Goal: Find specific page/section: Find specific page/section

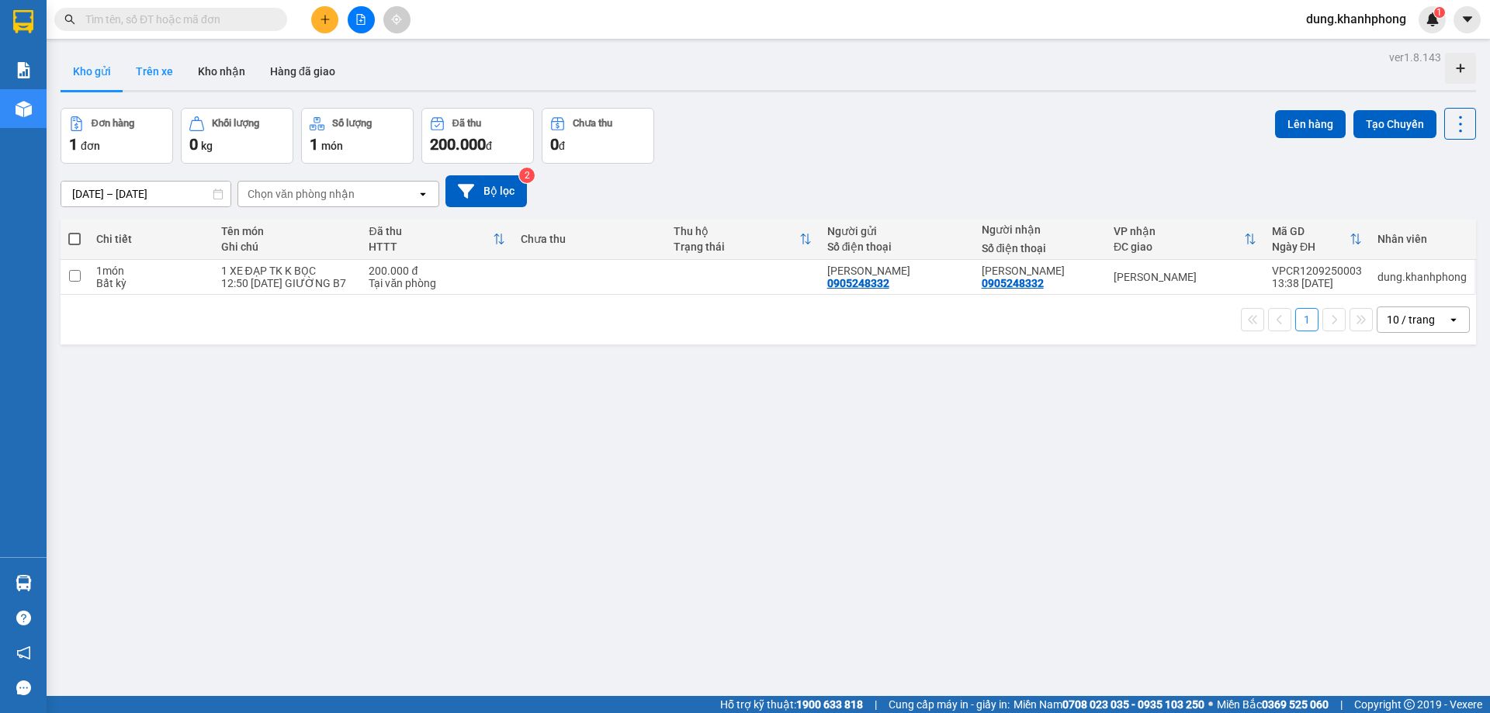
click at [165, 70] on button "Trên xe" at bounding box center [154, 71] width 62 height 37
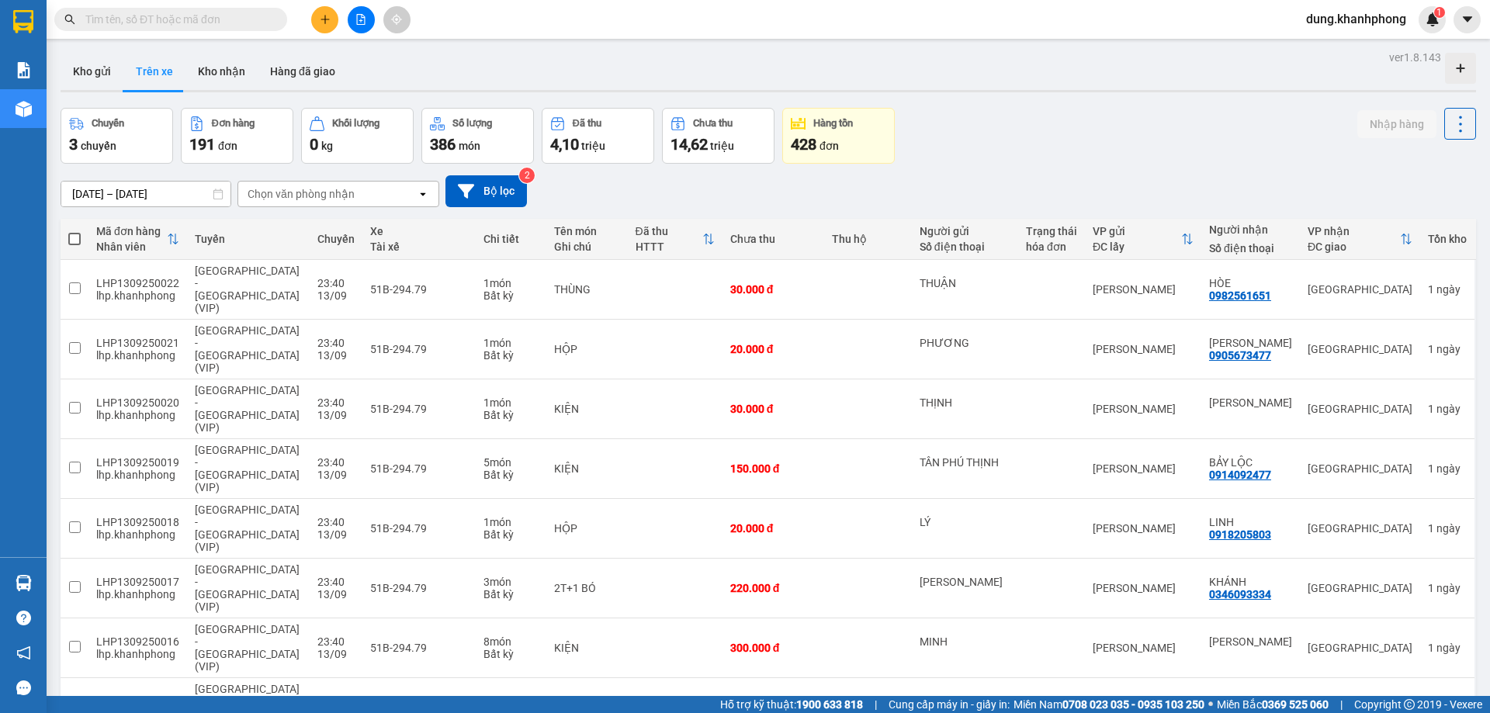
click at [307, 193] on div "Chọn văn phòng nhận" at bounding box center [301, 194] width 107 height 16
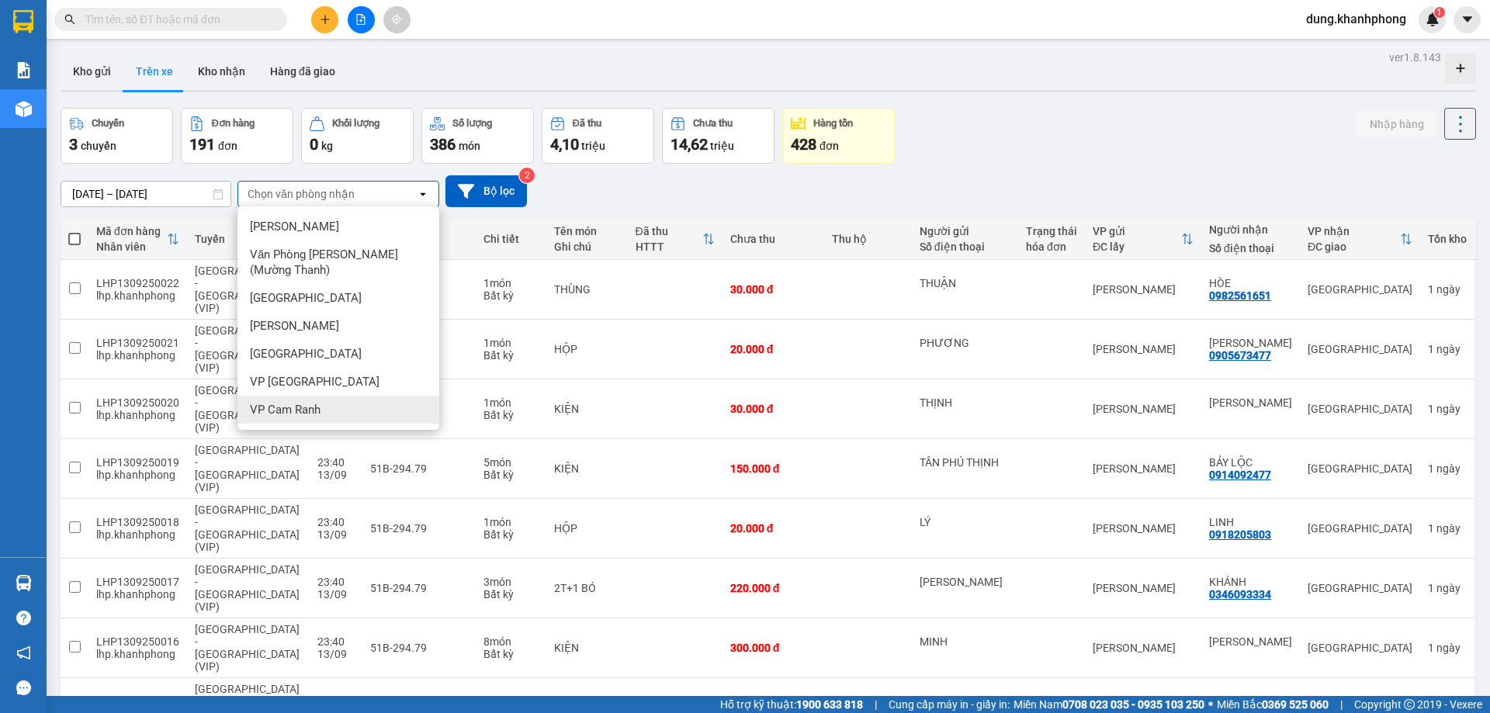
click at [310, 411] on span "VP Cam Ranh" at bounding box center [285, 410] width 71 height 16
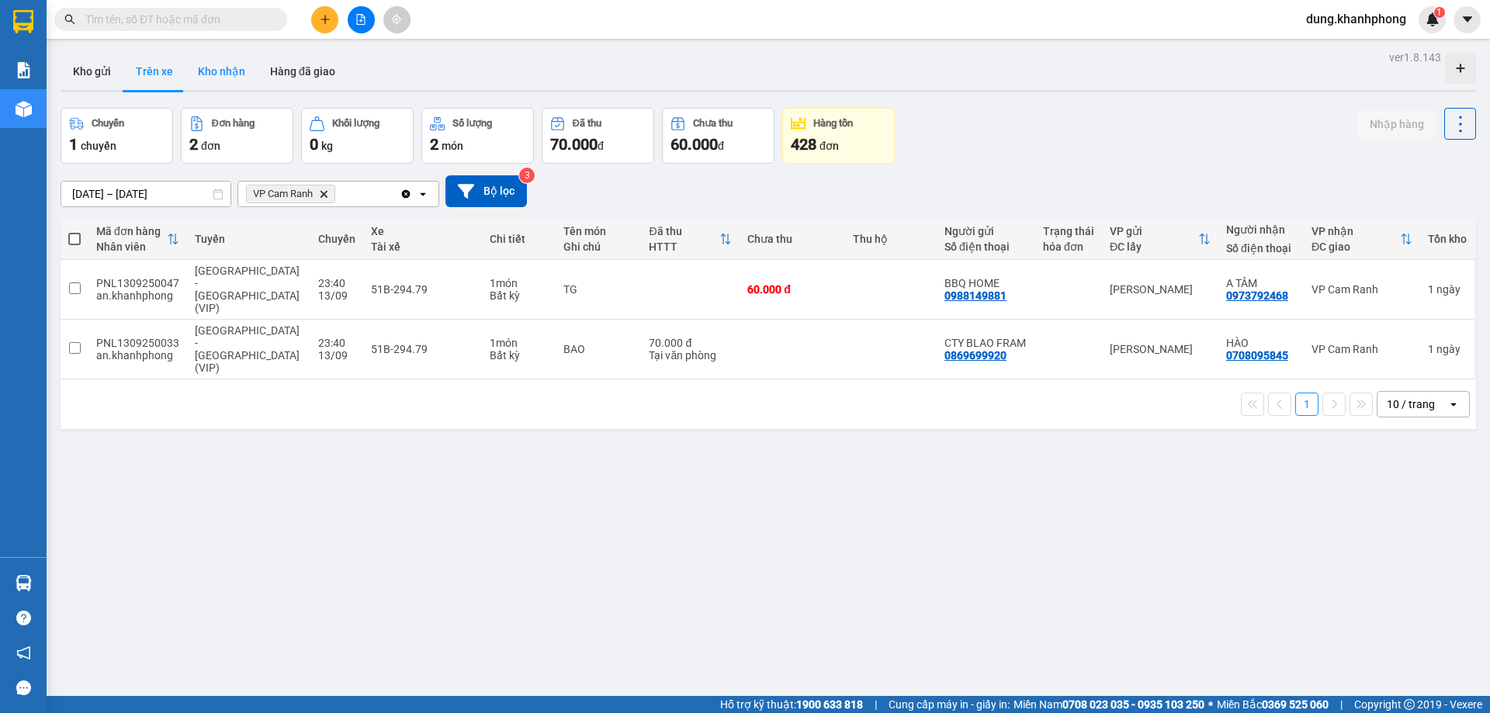
click at [226, 81] on button "Kho nhận" at bounding box center [221, 71] width 72 height 37
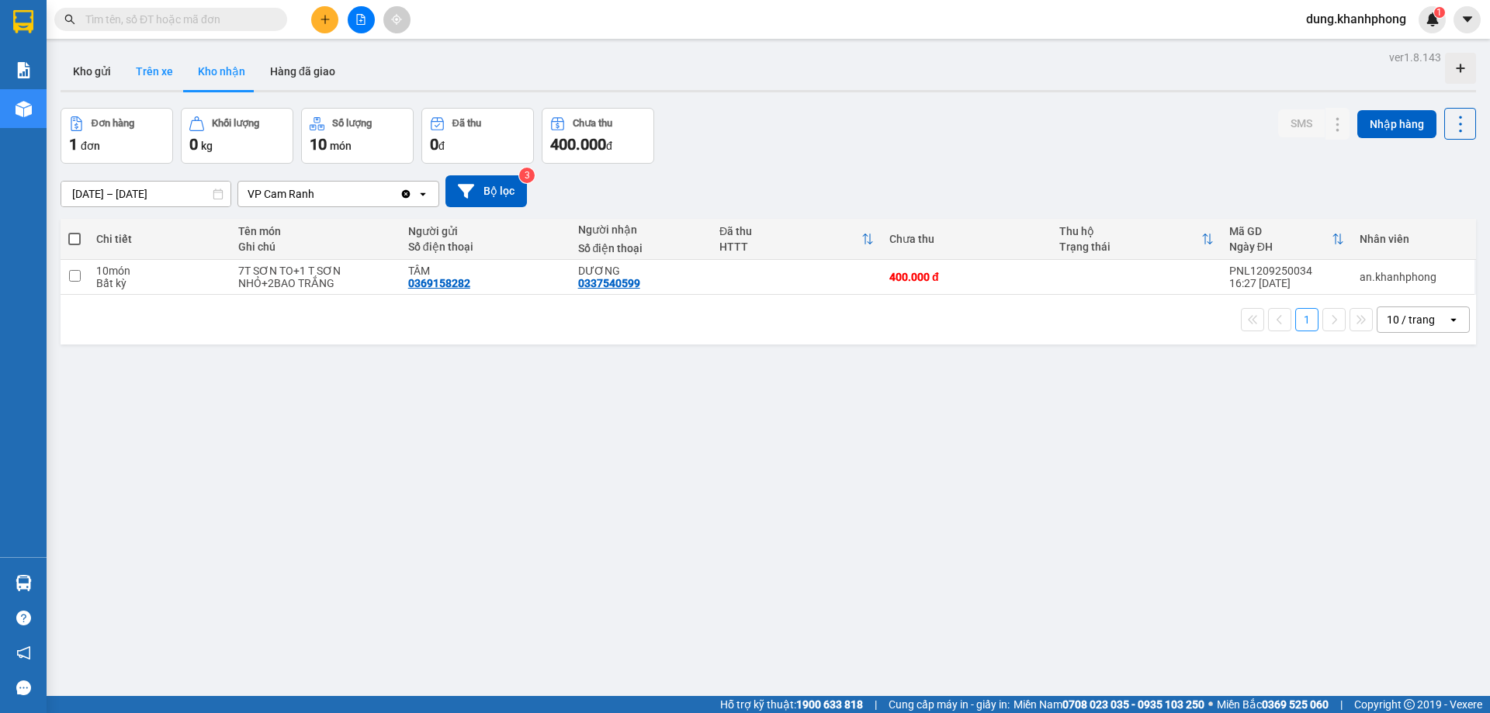
click at [163, 78] on button "Trên xe" at bounding box center [154, 71] width 62 height 37
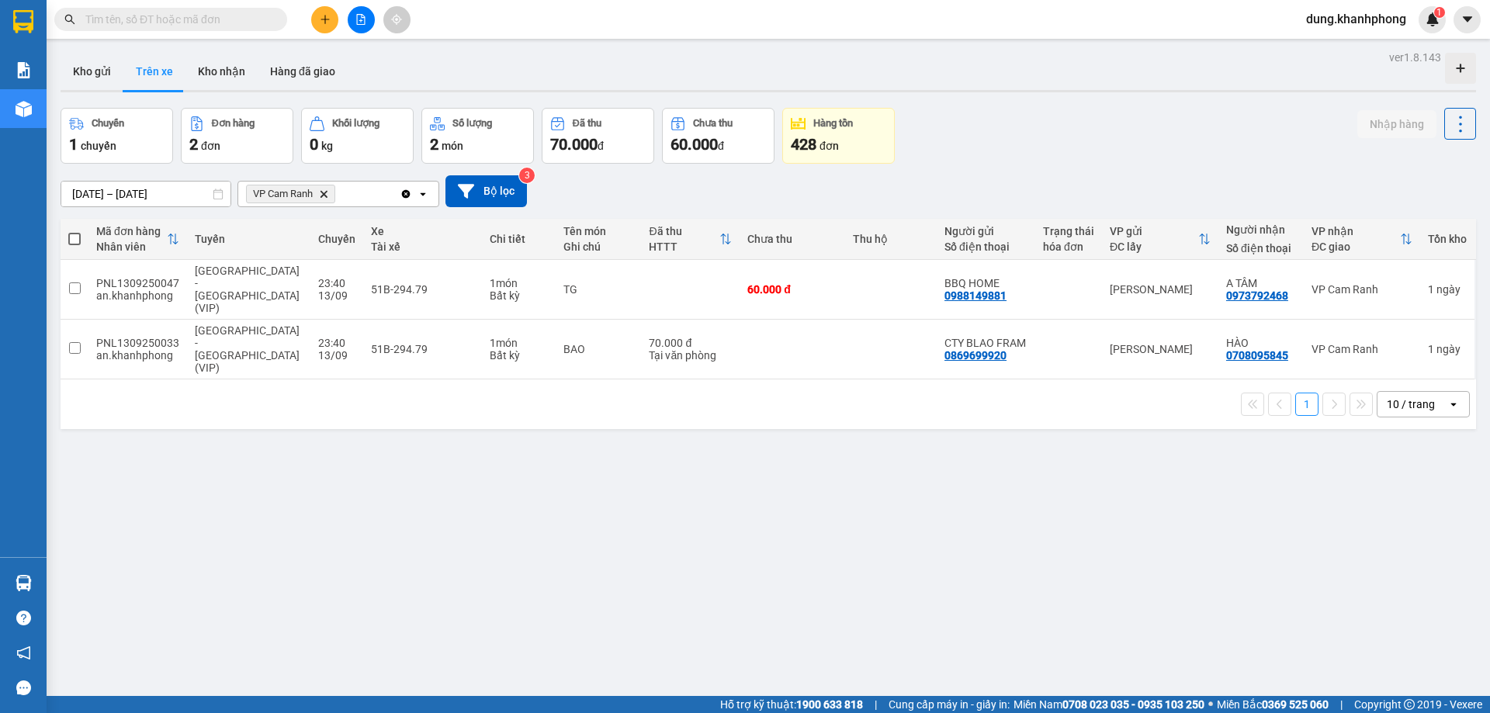
drag, startPoint x: 204, startPoint y: 64, endPoint x: 713, endPoint y: 206, distance: 528.3
click at [204, 66] on button "Kho nhận" at bounding box center [221, 71] width 72 height 37
